Goal: Obtain resource: Download file/media

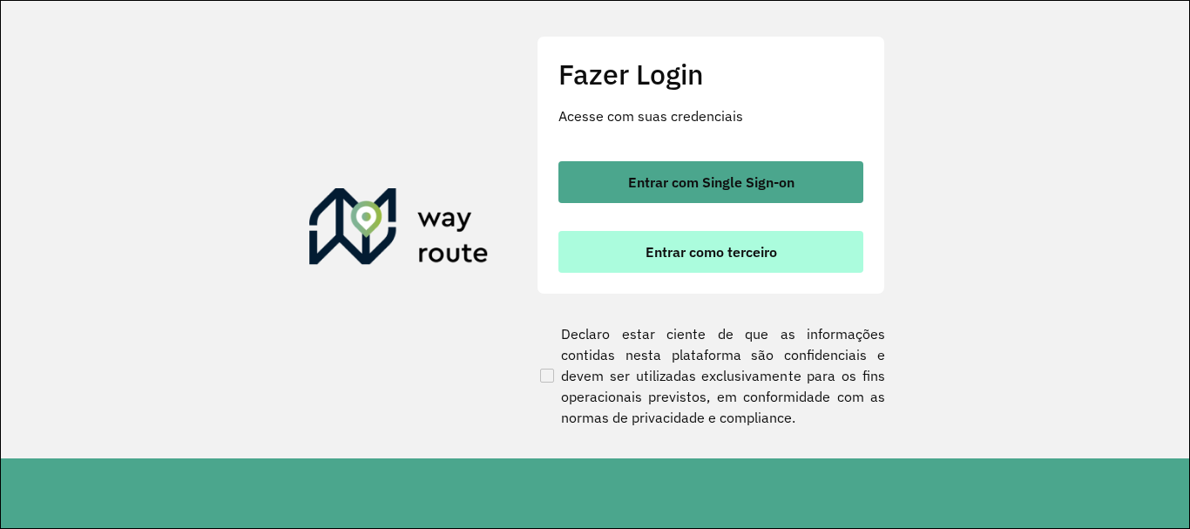
click at [759, 253] on span "Entrar como terceiro" at bounding box center [711, 252] width 132 height 14
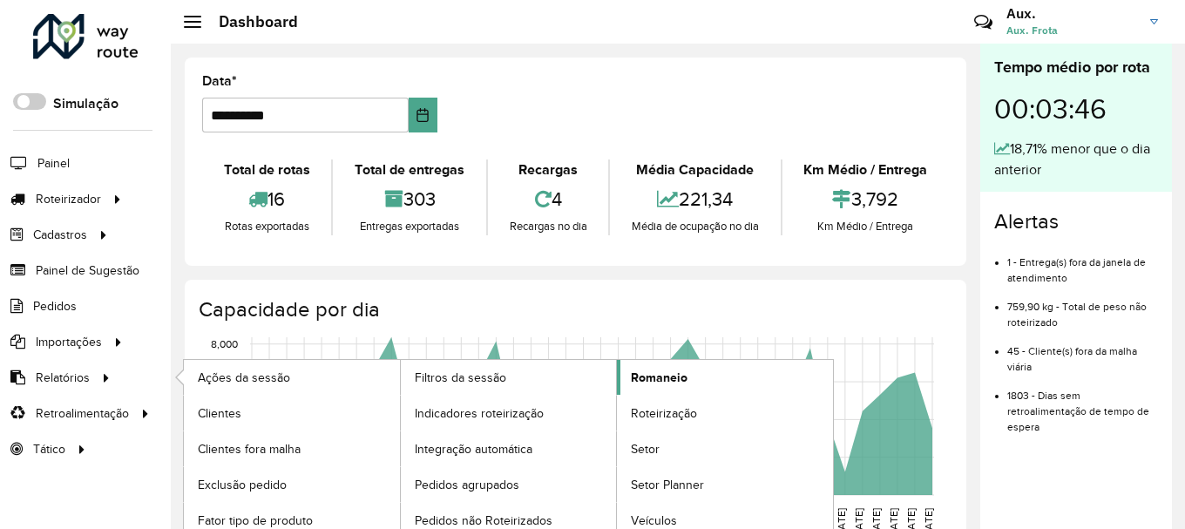
click at [741, 377] on link "Romaneio" at bounding box center [725, 377] width 216 height 35
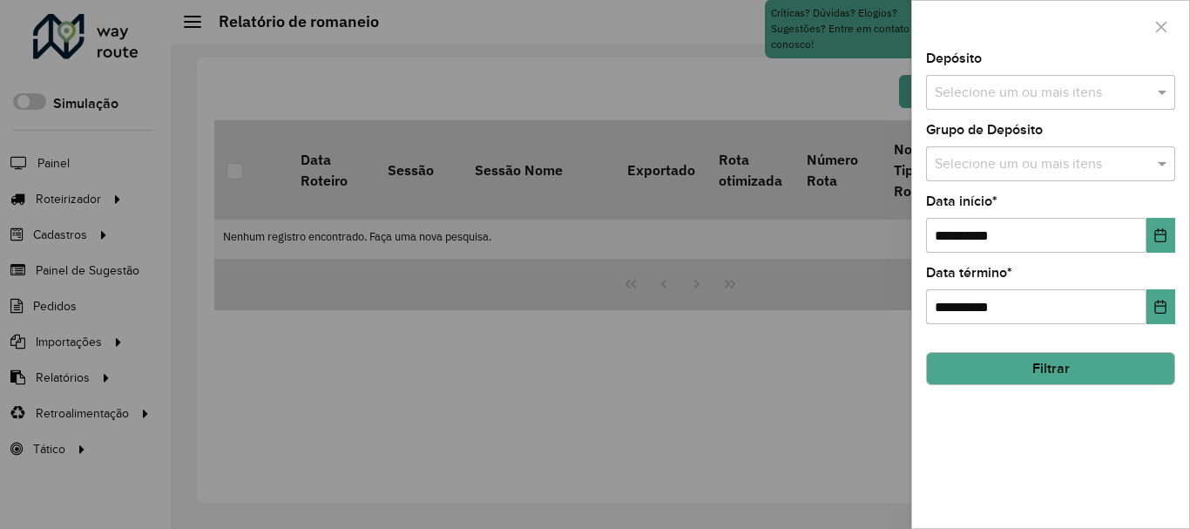
click at [1076, 98] on input "text" at bounding box center [1041, 93] width 223 height 21
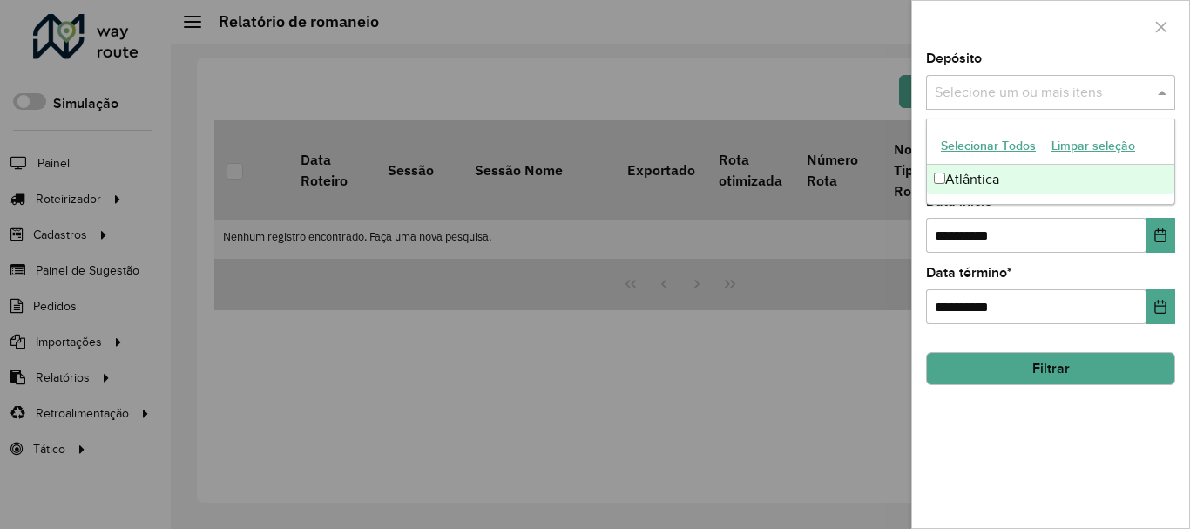
click at [1044, 177] on div "Atlântica" at bounding box center [1050, 180] width 247 height 30
click at [1169, 227] on button "Choose Date" at bounding box center [1160, 235] width 29 height 35
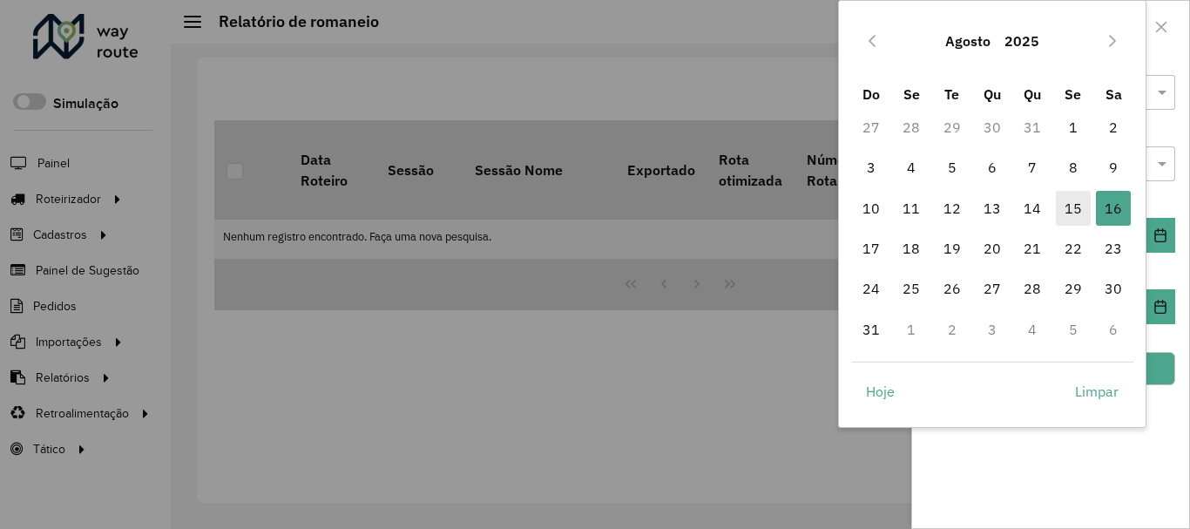
click at [1078, 212] on span "15" at bounding box center [1073, 208] width 35 height 35
type input "**********"
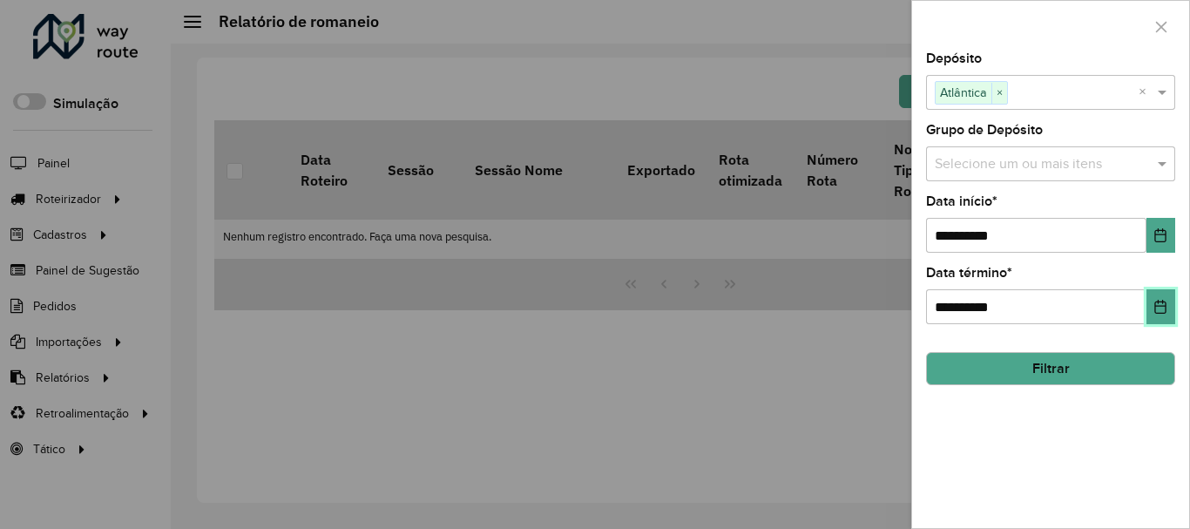
click at [1161, 308] on icon "Choose Date" at bounding box center [1160, 307] width 14 height 14
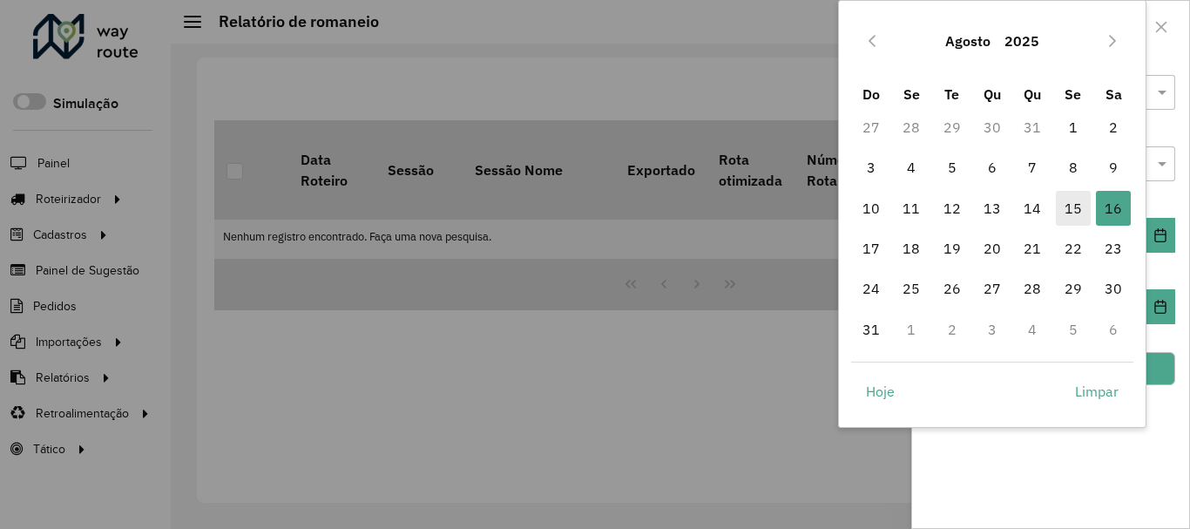
click at [1076, 201] on span "15" at bounding box center [1073, 208] width 35 height 35
type input "**********"
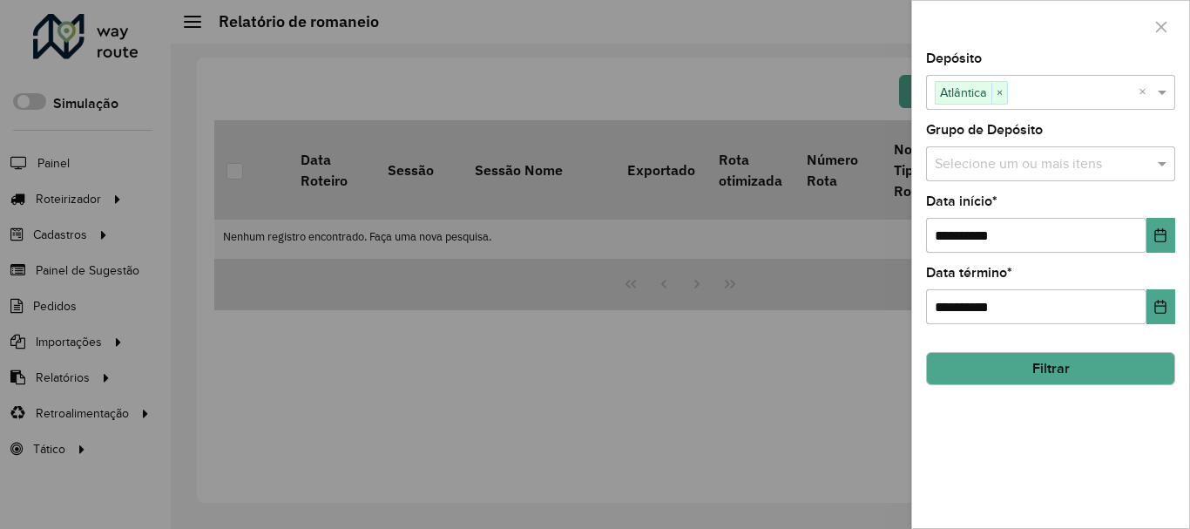
click at [1148, 360] on button "Filtrar" at bounding box center [1050, 368] width 249 height 33
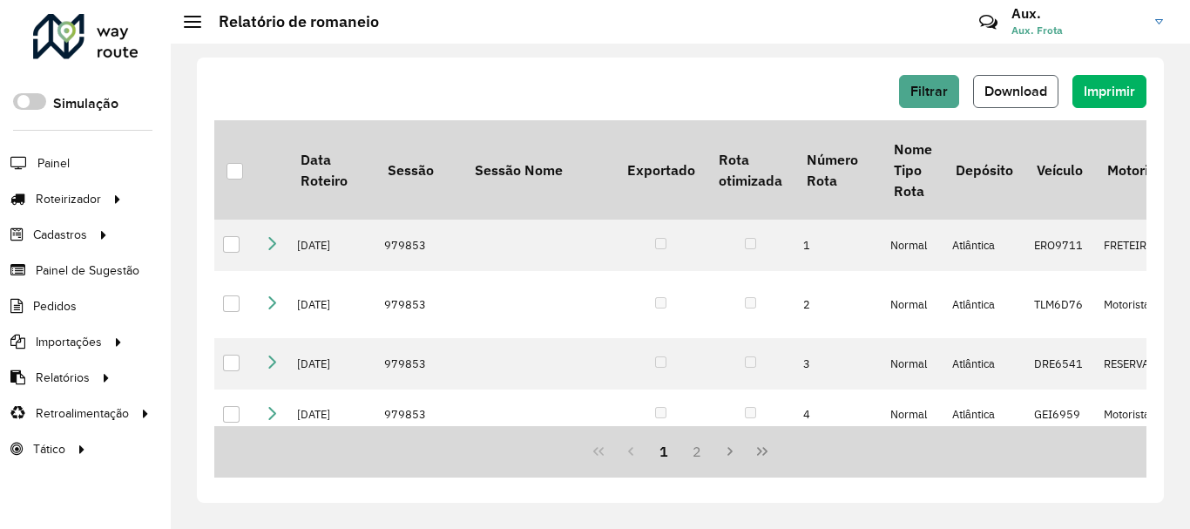
click at [1024, 87] on span "Download" at bounding box center [1015, 91] width 63 height 15
click at [911, 91] on span "Filtrar" at bounding box center [928, 91] width 37 height 15
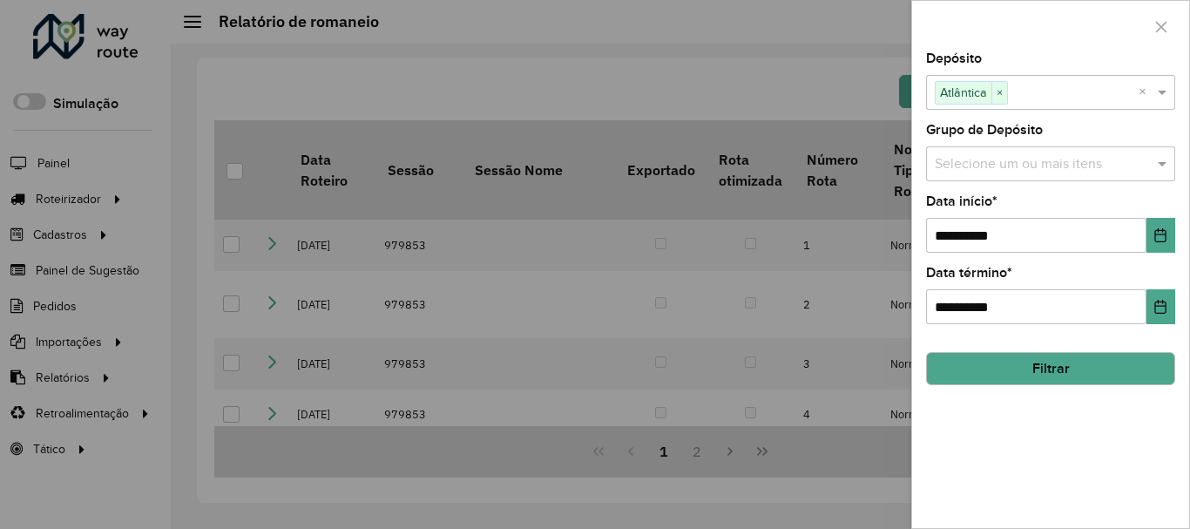
click at [771, 438] on div at bounding box center [595, 264] width 1190 height 529
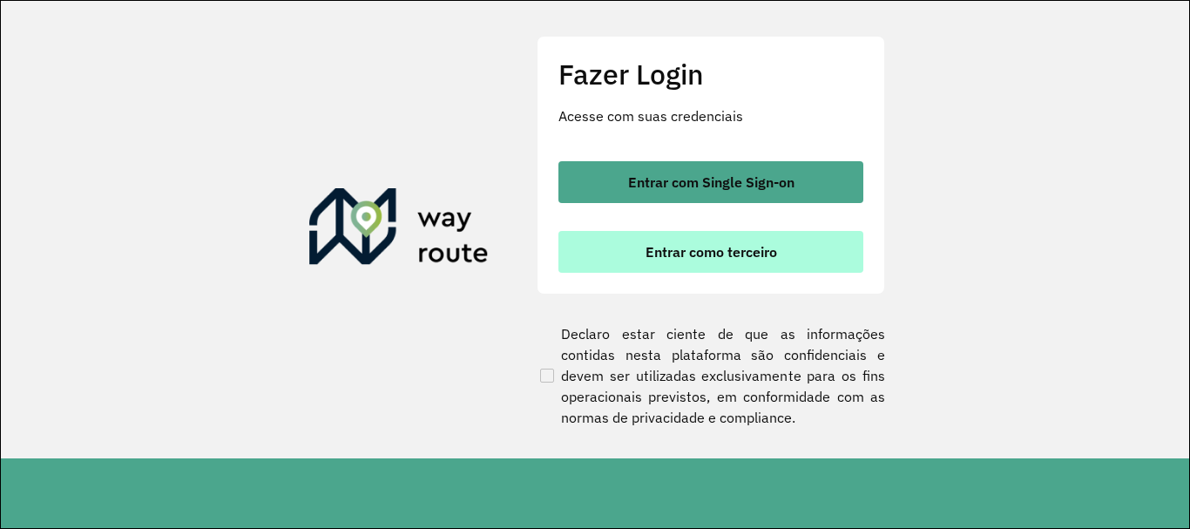
click at [739, 254] on span "Entrar como terceiro" at bounding box center [711, 252] width 132 height 14
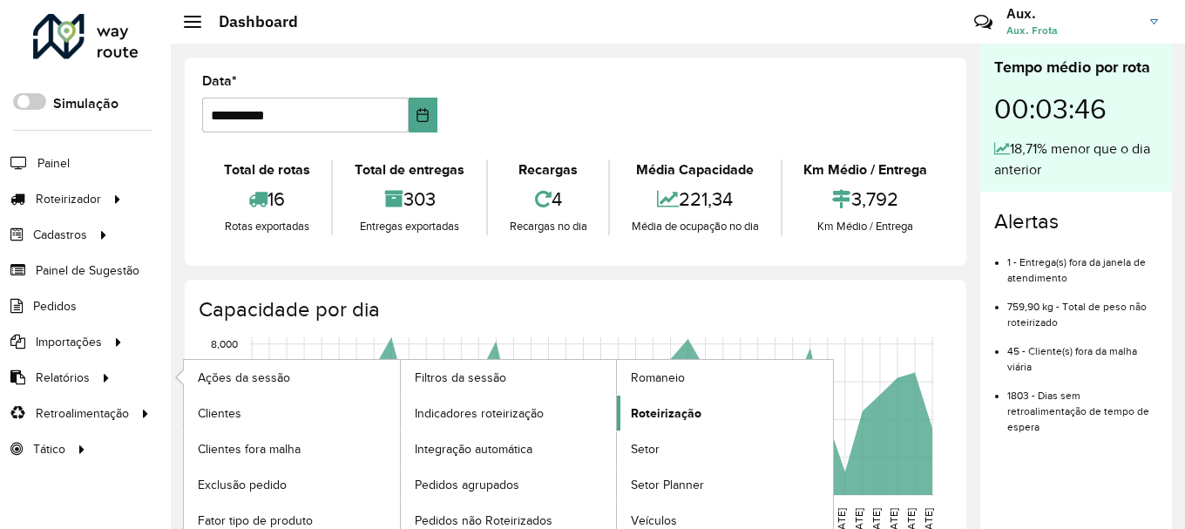
click at [663, 404] on span "Roteirização" at bounding box center [666, 413] width 71 height 18
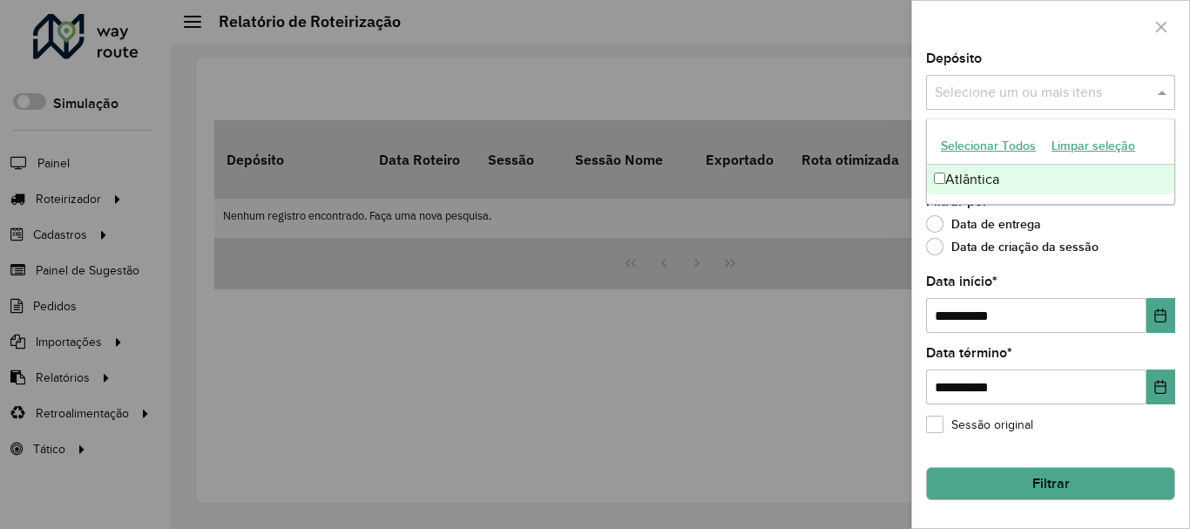
click at [983, 105] on div "Selecione um ou mais itens" at bounding box center [1050, 92] width 249 height 35
click at [989, 174] on div "Atlântica" at bounding box center [1050, 180] width 247 height 30
click at [1122, 311] on input "**********" at bounding box center [1036, 315] width 220 height 35
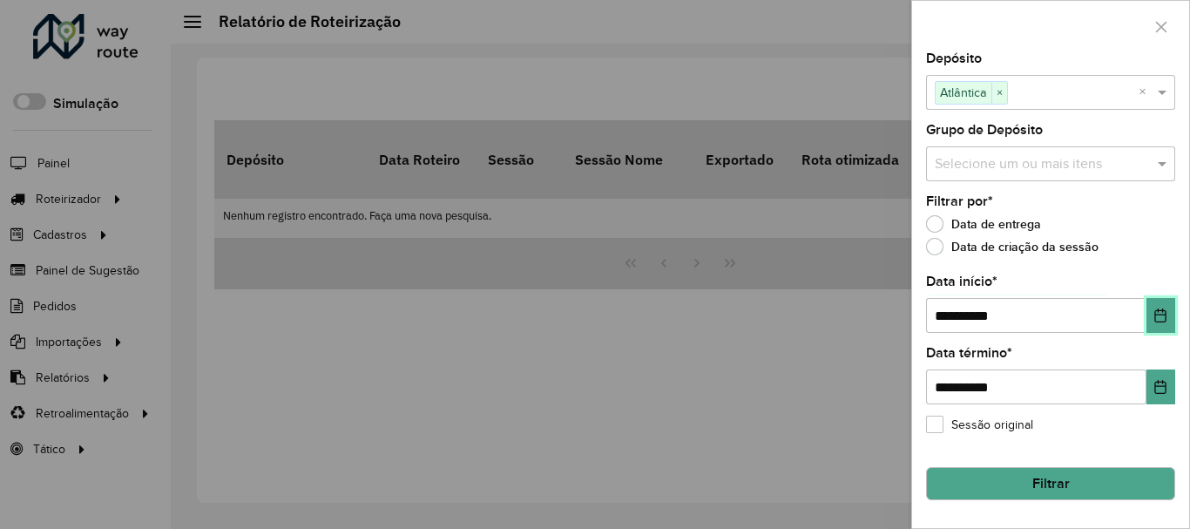
click at [1163, 314] on icon "Choose Date" at bounding box center [1160, 315] width 11 height 14
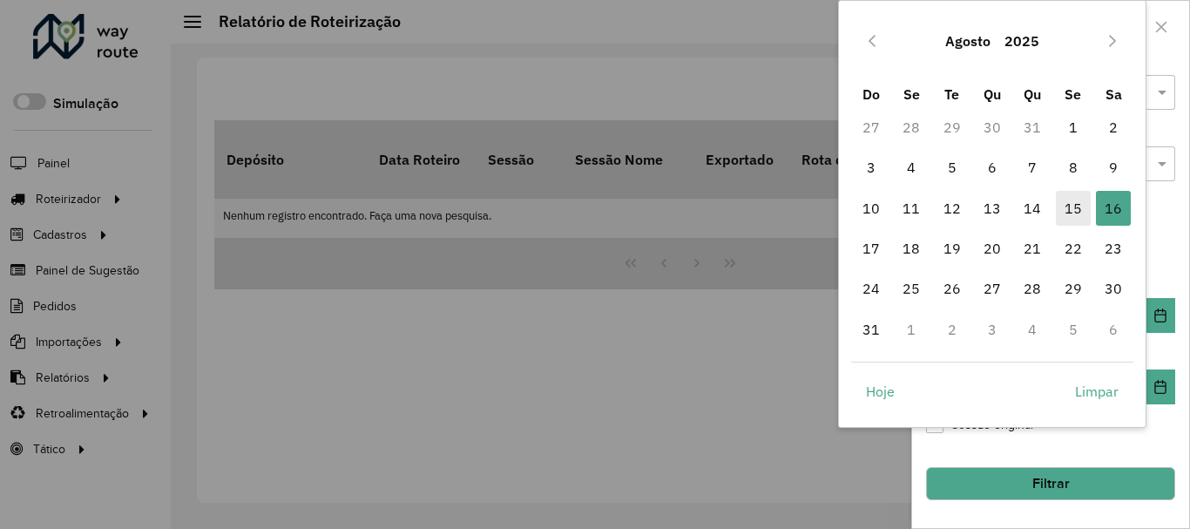
click at [1071, 216] on span "15" at bounding box center [1073, 208] width 35 height 35
type input "**********"
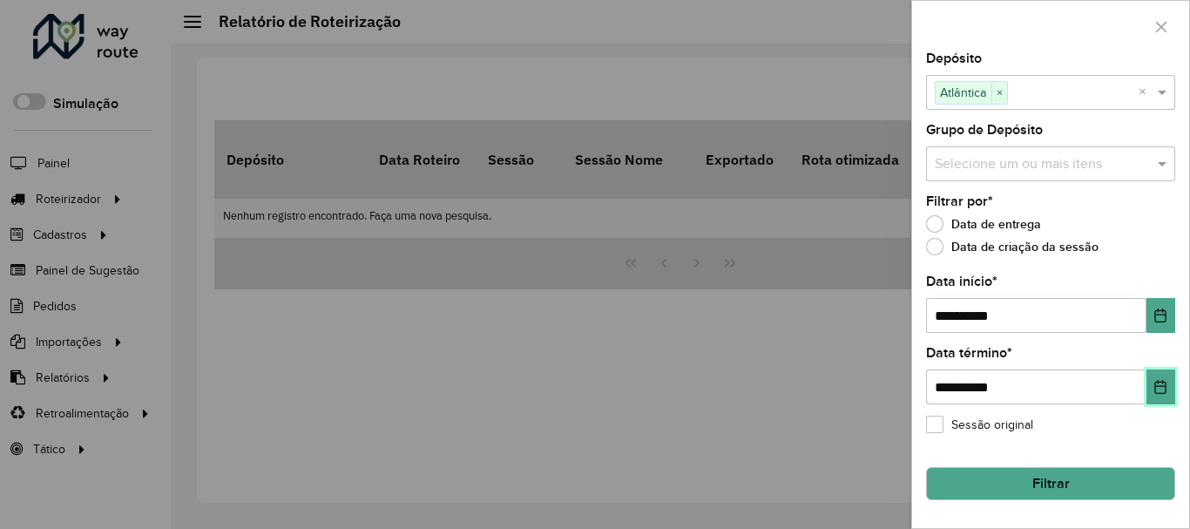
click at [1164, 392] on icon "Choose Date" at bounding box center [1160, 387] width 14 height 14
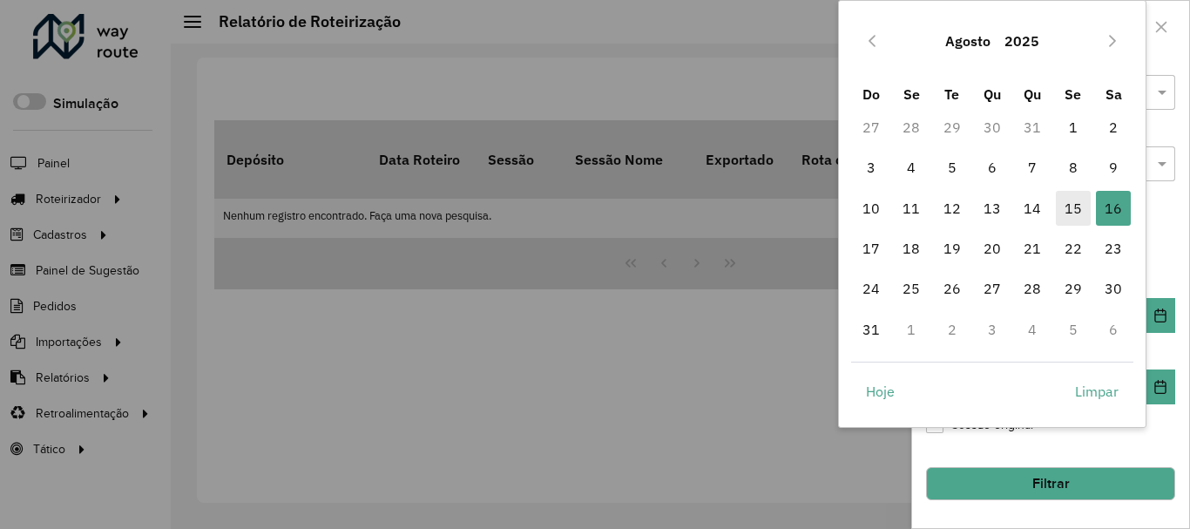
click at [1068, 209] on span "15" at bounding box center [1073, 208] width 35 height 35
type input "**********"
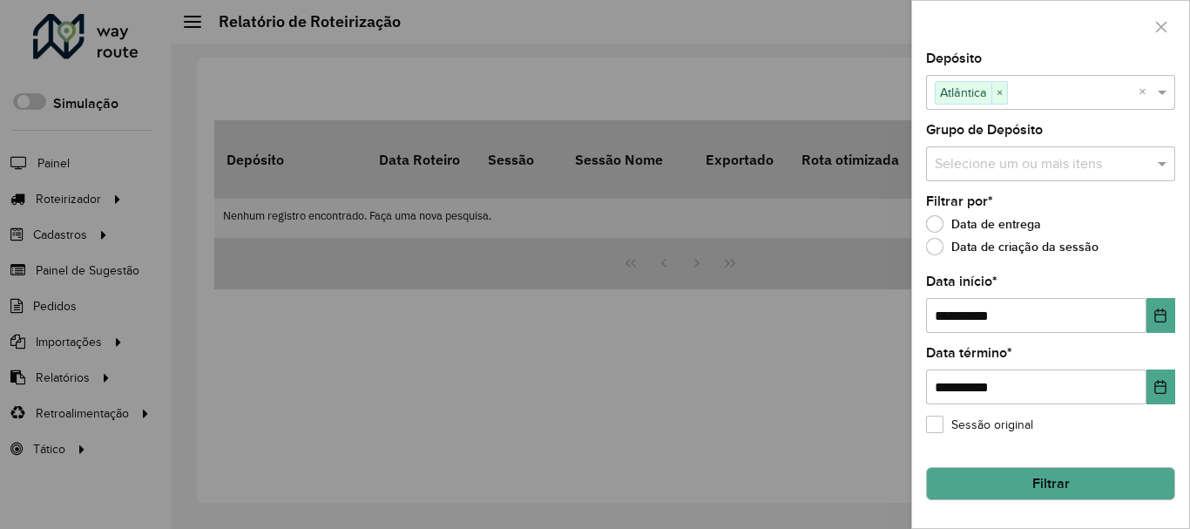
click at [1085, 481] on button "Filtrar" at bounding box center [1050, 483] width 249 height 33
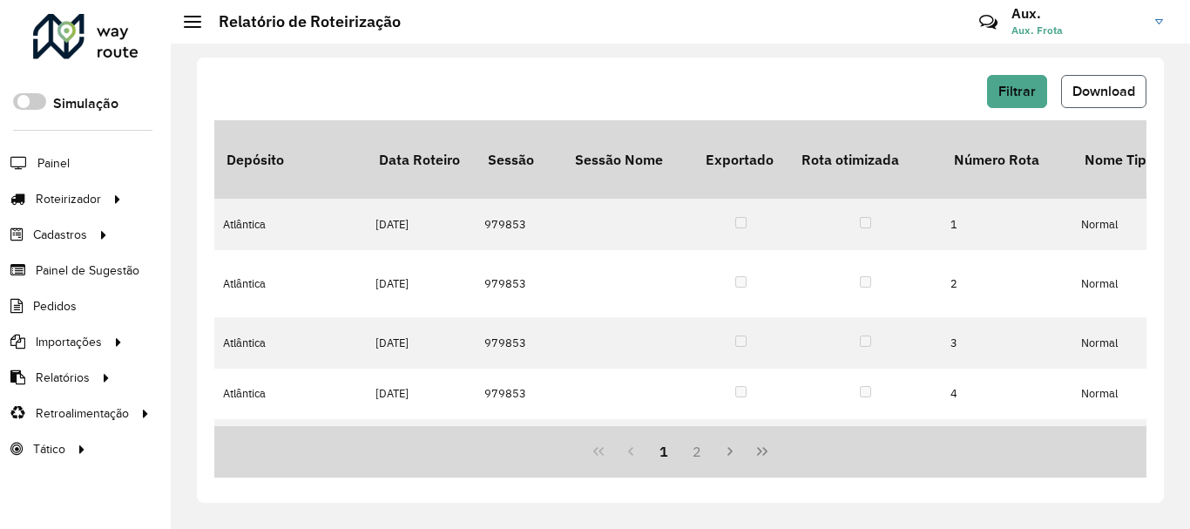
click at [1083, 86] on span "Download" at bounding box center [1103, 91] width 63 height 15
